Goal: Use online tool/utility

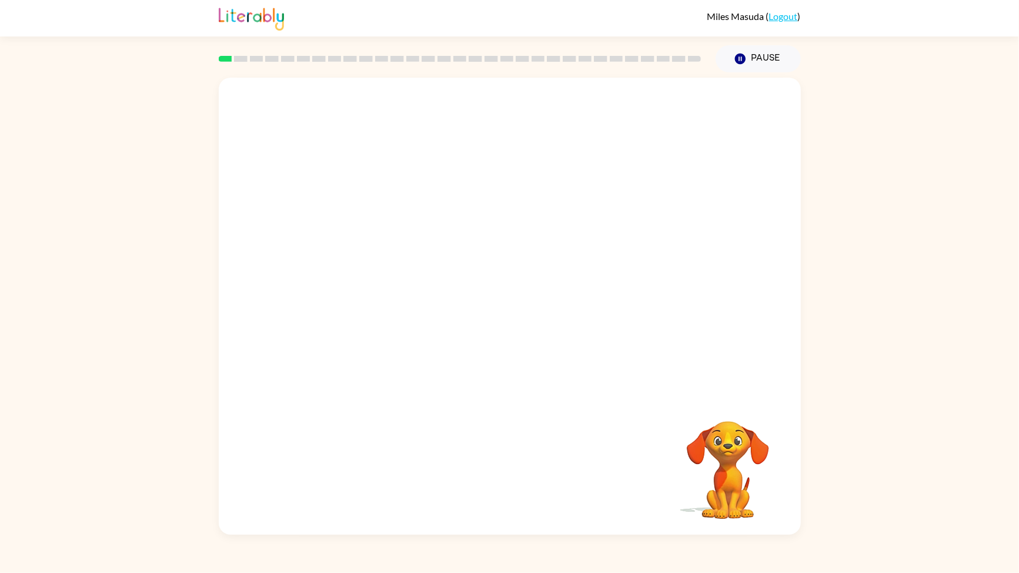
click at [700, 480] on video "Your browser must support playing .mp4 files to use Literably. Please try using…" at bounding box center [728, 462] width 118 height 118
click at [745, 465] on video "Your browser must support playing .mp4 files to use Literably. Please try using…" at bounding box center [728, 462] width 118 height 118
click at [702, 336] on div at bounding box center [510, 237] width 582 height 319
click at [690, 332] on div at bounding box center [510, 237] width 582 height 319
click at [470, 222] on div at bounding box center [510, 237] width 582 height 319
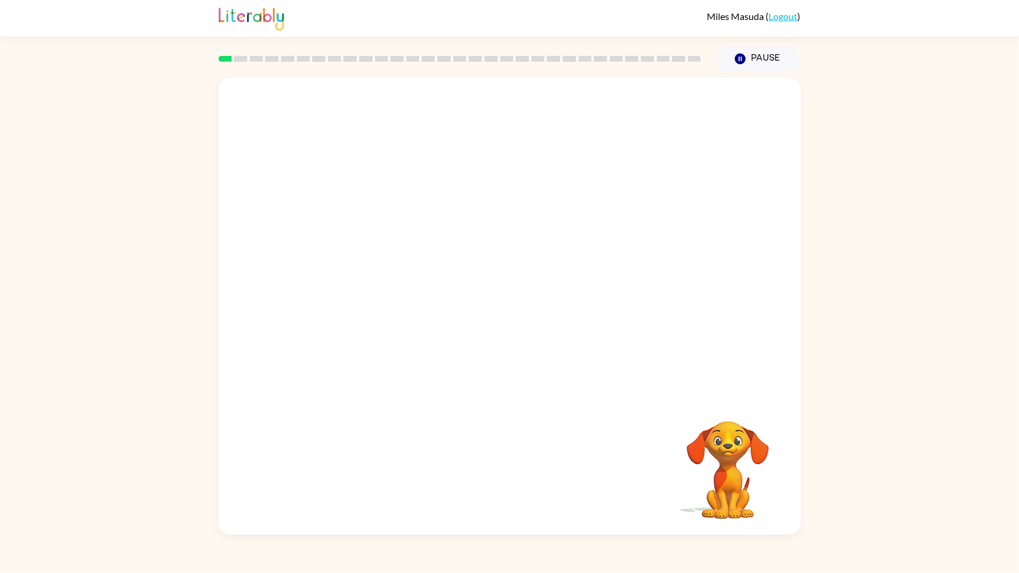
click at [414, 114] on div at bounding box center [510, 237] width 582 height 319
click at [349, 89] on div at bounding box center [510, 237] width 582 height 319
click at [741, 462] on video "Your browser must support playing .mp4 files to use Literably. Please try using…" at bounding box center [728, 462] width 118 height 118
click at [737, 480] on video "Your browser must support playing .mp4 files to use Literably. Please try using…" at bounding box center [728, 462] width 118 height 118
click at [723, 479] on video "Your browser must support playing .mp4 files to use Literably. Please try using…" at bounding box center [728, 462] width 118 height 118
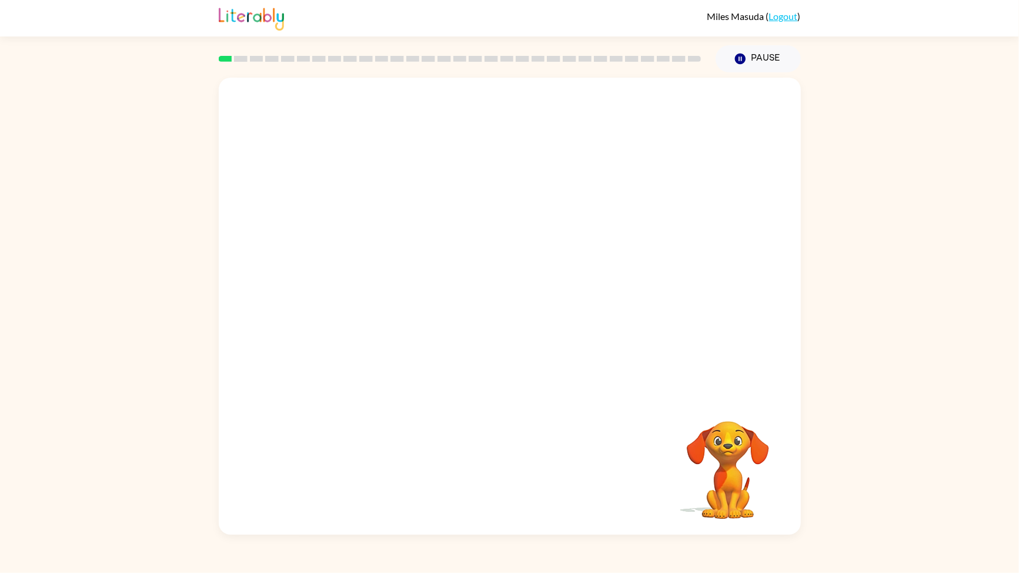
click at [721, 478] on video "Your browser must support playing .mp4 files to use Literably. Please try using…" at bounding box center [728, 462] width 118 height 118
click at [725, 462] on video "Your browser must support playing .mp4 files to use Literably. Please try using…" at bounding box center [728, 462] width 118 height 118
click at [714, 517] on video "Your browser must support playing .mp4 files to use Literably. Please try using…" at bounding box center [728, 462] width 118 height 118
click at [559, 329] on div at bounding box center [510, 306] width 582 height 457
click at [494, 324] on div at bounding box center [509, 311] width 75 height 43
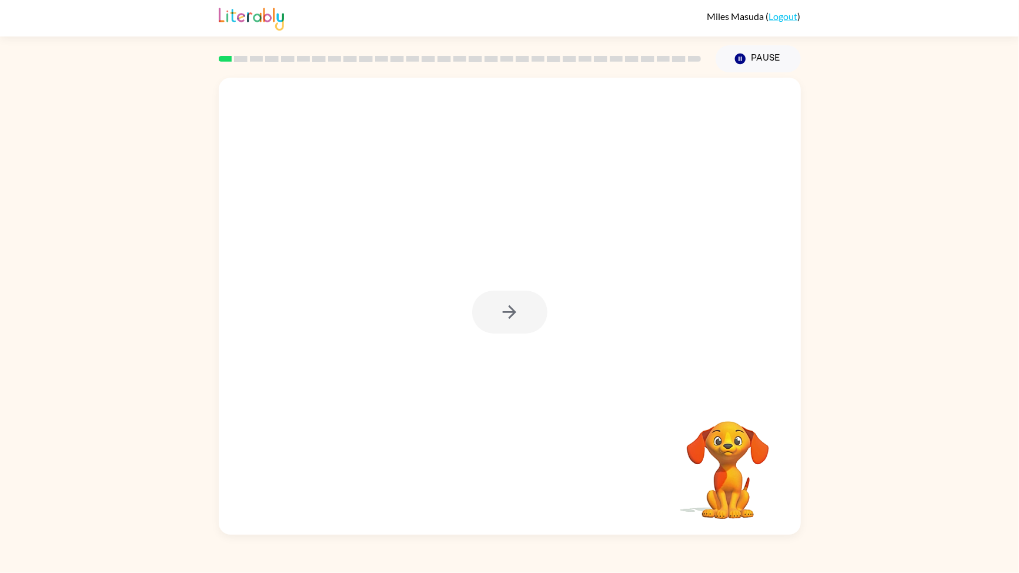
click at [497, 323] on div at bounding box center [509, 311] width 75 height 43
click at [520, 302] on button "button" at bounding box center [509, 311] width 75 height 43
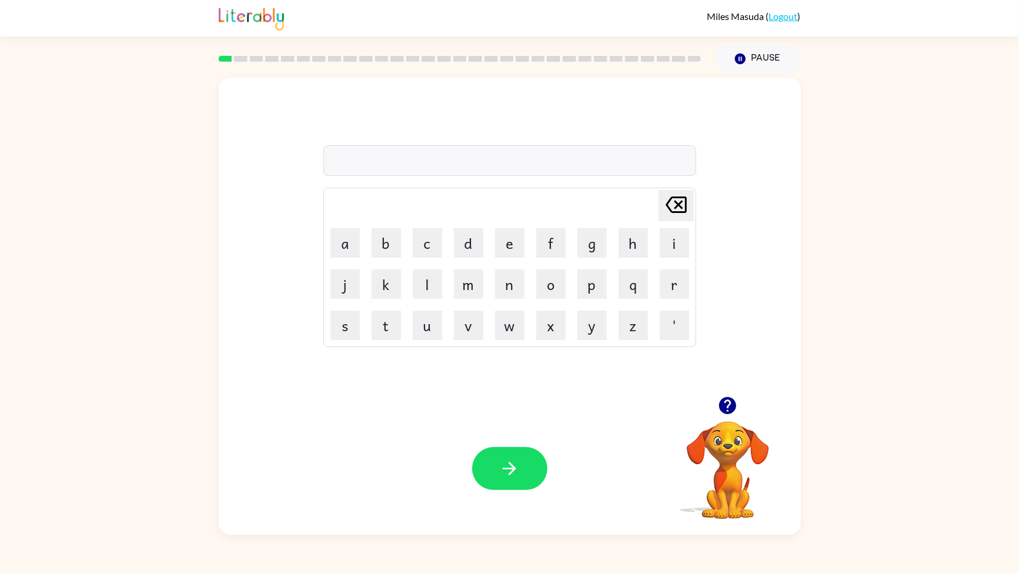
click at [587, 481] on div "Your browser must support playing .mp4 files to use Literably. Please try using…" at bounding box center [510, 468] width 582 height 132
click at [534, 476] on button "button" at bounding box center [509, 468] width 75 height 43
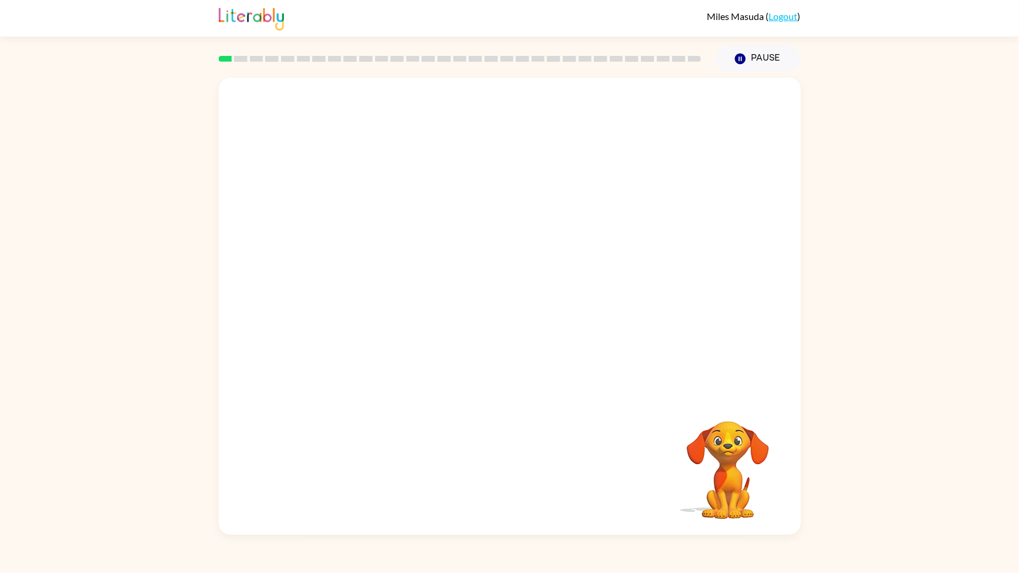
click at [524, 480] on div "Your browser must support playing .mp4 files to use Literably. Please try using…" at bounding box center [510, 306] width 582 height 457
click at [522, 484] on div "Your browser must support playing .mp4 files to use Literably. Please try using…" at bounding box center [510, 306] width 582 height 457
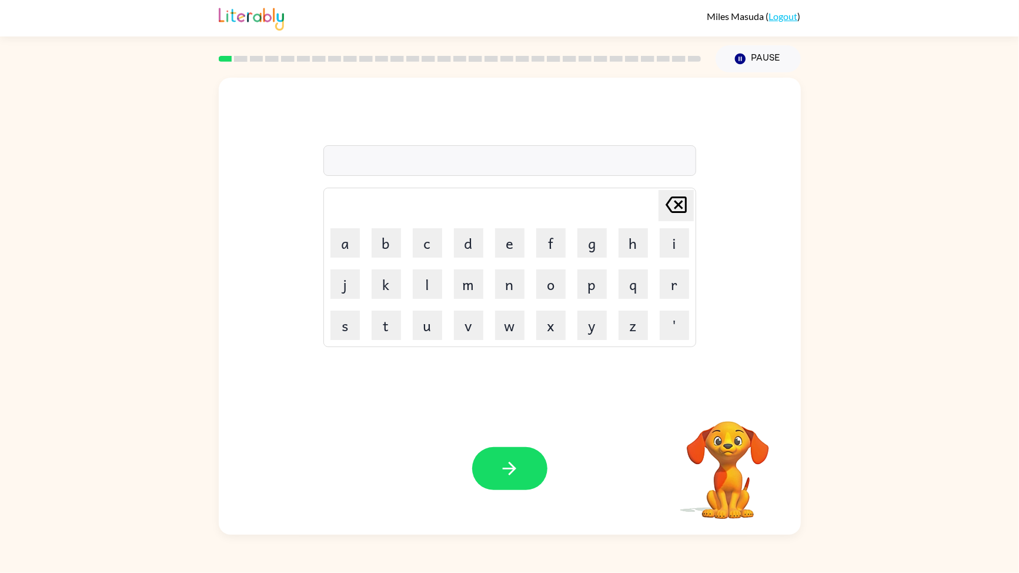
click at [709, 457] on video "Your browser must support playing .mp4 files to use Literably. Please try using…" at bounding box center [728, 462] width 118 height 118
click at [472, 248] on button "d" at bounding box center [468, 242] width 29 height 29
click at [553, 278] on button "o" at bounding box center [550, 283] width 29 height 29
click at [584, 244] on button "g" at bounding box center [591, 242] width 29 height 29
click at [507, 471] on icon "button" at bounding box center [509, 468] width 21 height 21
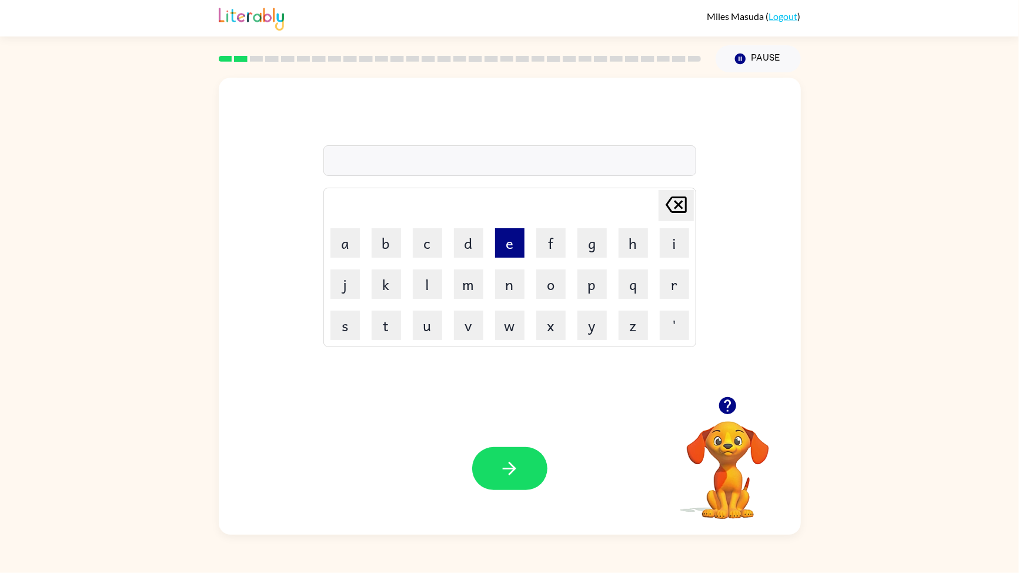
click at [514, 249] on button "e" at bounding box center [509, 242] width 29 height 29
click at [356, 237] on button "a" at bounding box center [344, 242] width 29 height 29
click at [383, 329] on button "t" at bounding box center [386, 324] width 29 height 29
click at [508, 458] on icon "button" at bounding box center [509, 468] width 21 height 21
click at [548, 249] on button "f" at bounding box center [550, 242] width 29 height 29
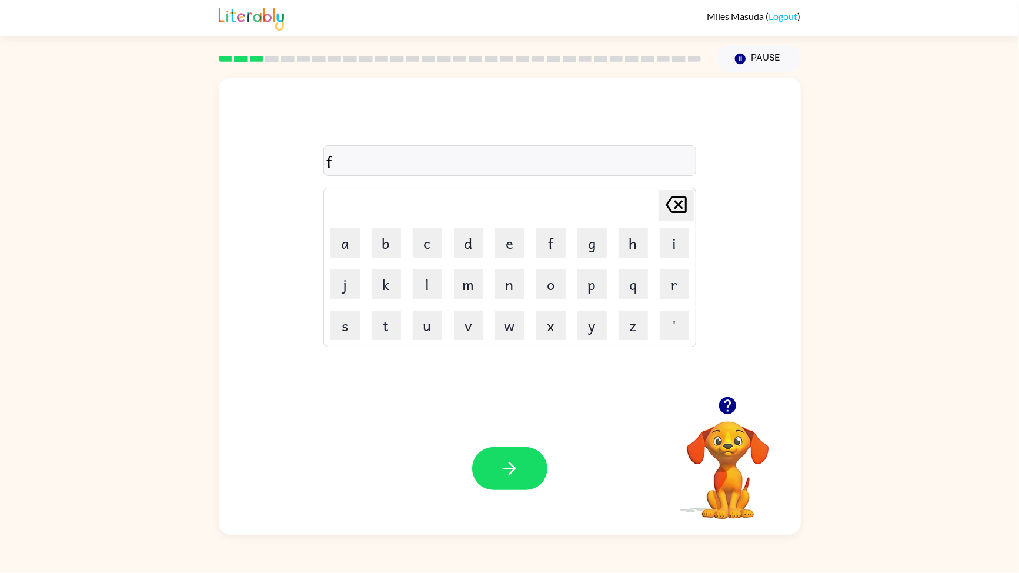
click at [526, 238] on td "e" at bounding box center [510, 243] width 40 height 40
click at [520, 239] on button "e" at bounding box center [509, 242] width 29 height 29
click at [538, 350] on div "fee [PERSON_NAME] last character input a b c d e f g h i j k l m n o p q r s t …" at bounding box center [510, 237] width 582 height 319
click at [387, 326] on button "t" at bounding box center [386, 324] width 29 height 29
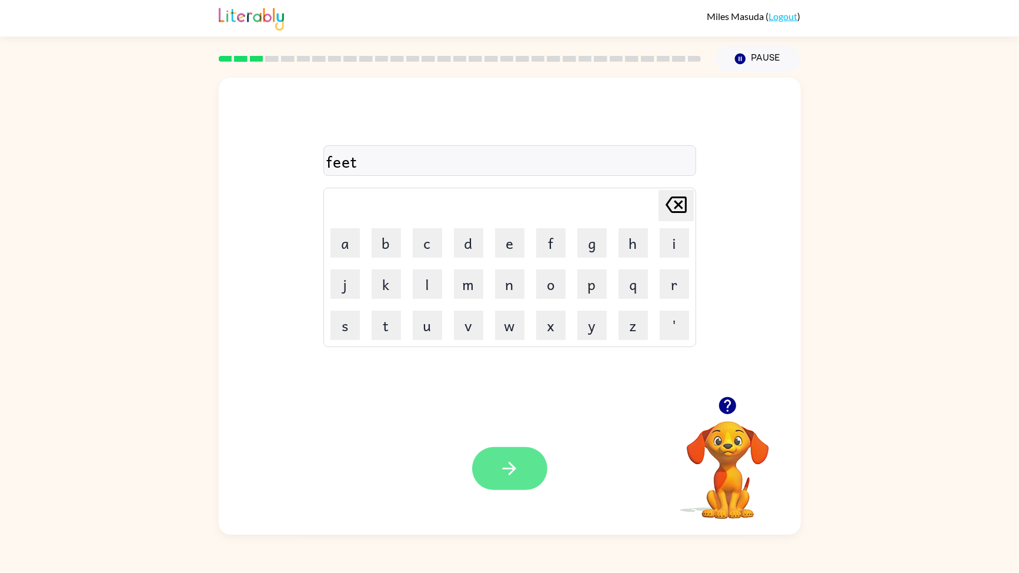
click at [517, 458] on icon "button" at bounding box center [509, 468] width 21 height 21
